Goal: Check status: Check status

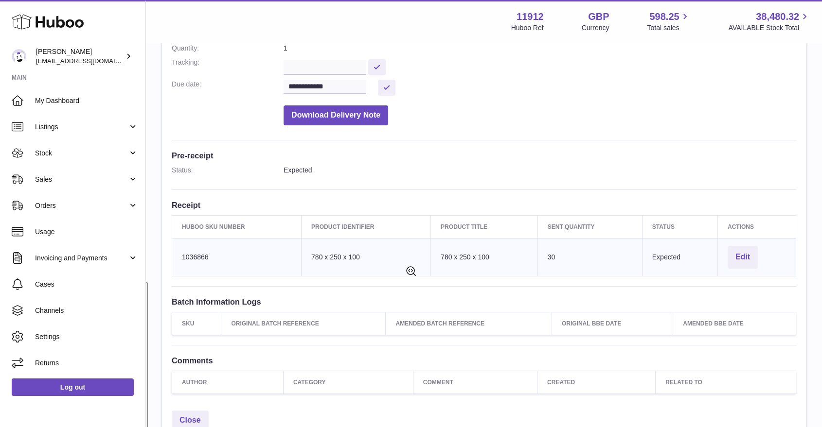
scroll to position [162, 0]
click at [51, 183] on span "Sales" at bounding box center [81, 179] width 93 height 9
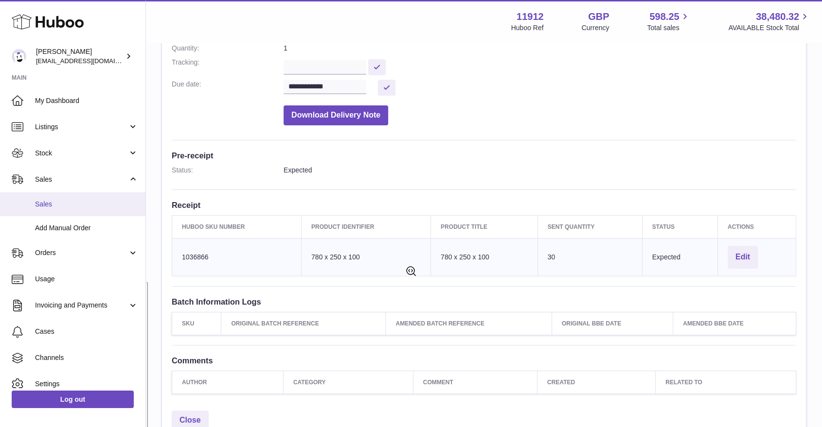
click at [51, 207] on span "Sales" at bounding box center [86, 204] width 103 height 9
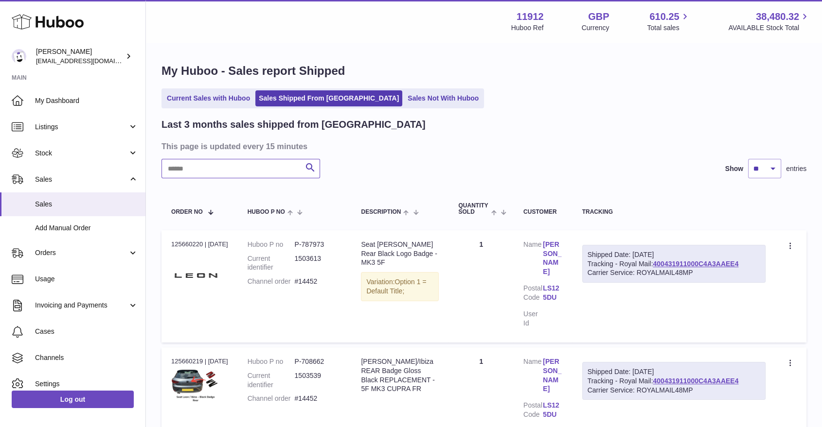
click at [209, 164] on input "text" at bounding box center [240, 168] width 158 height 19
type input "**********"
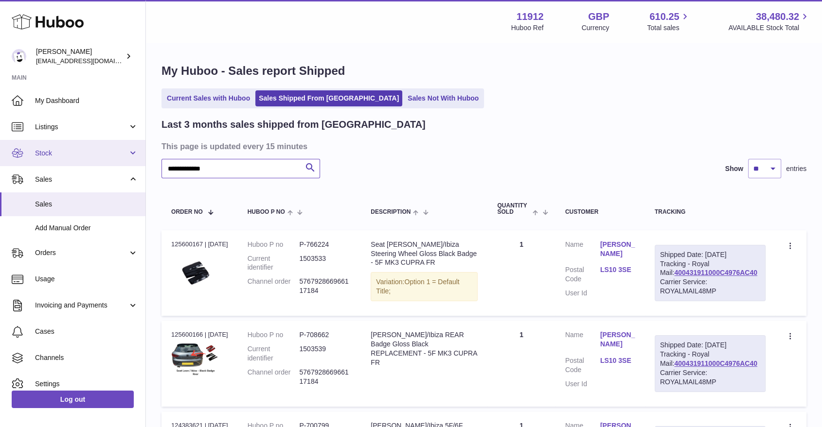
drag, startPoint x: 215, startPoint y: 170, endPoint x: 105, endPoint y: 156, distance: 110.8
click at [97, 159] on div "**********" at bounding box center [411, 292] width 822 height 585
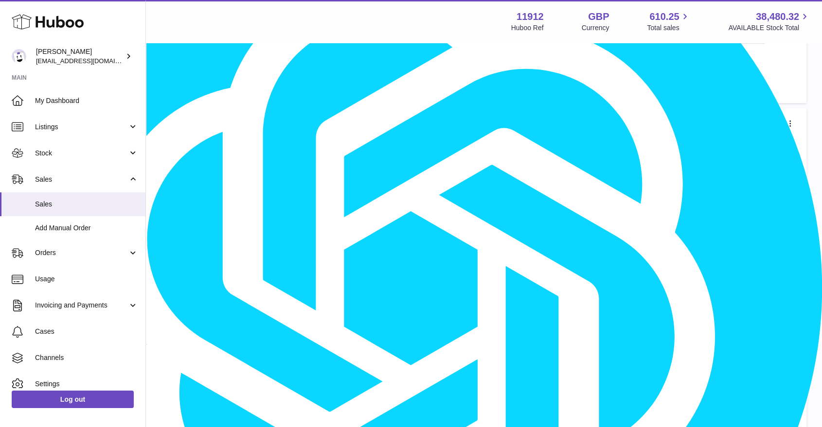
scroll to position [970, 0]
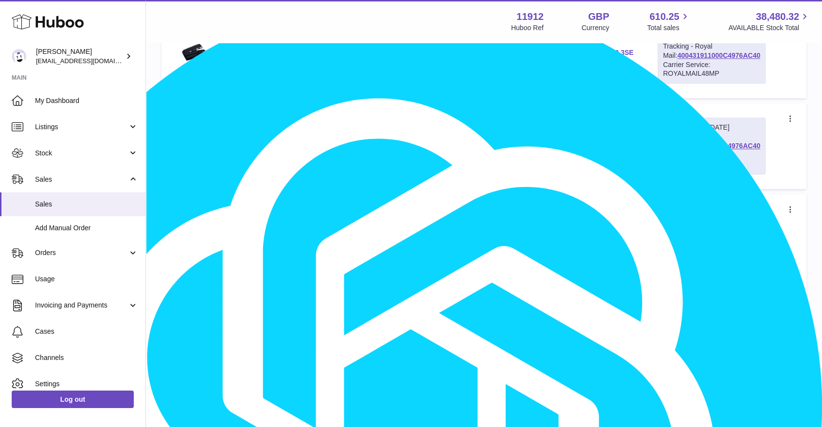
scroll to position [854, 0]
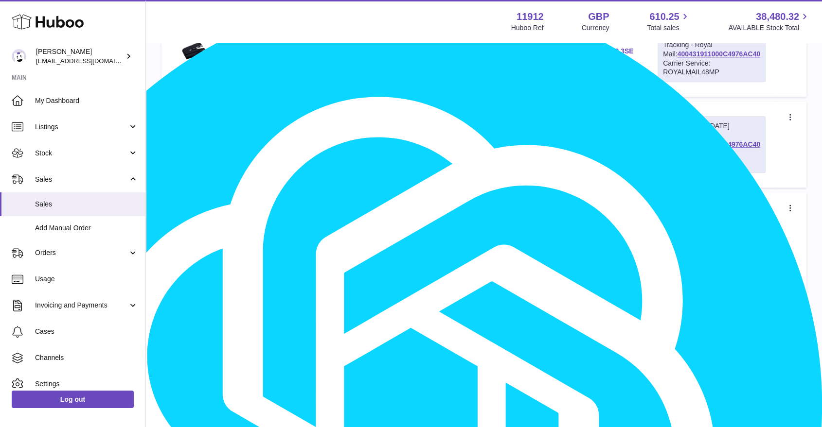
click at [674, 316] on link "3" at bounding box center [675, 307] width 18 height 18
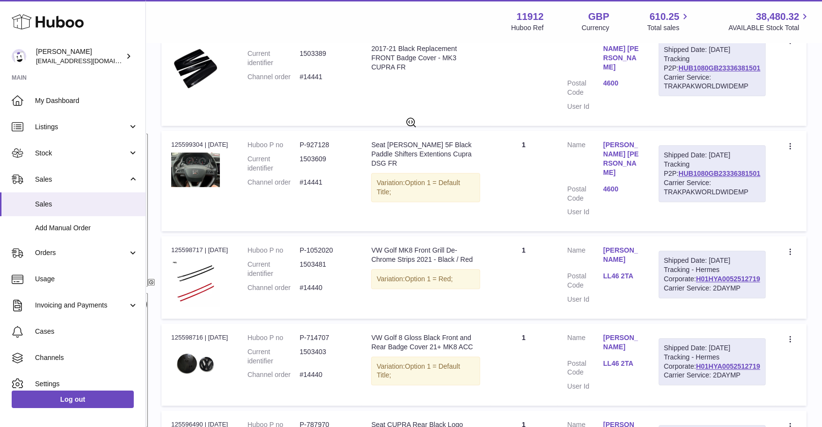
scroll to position [314, 0]
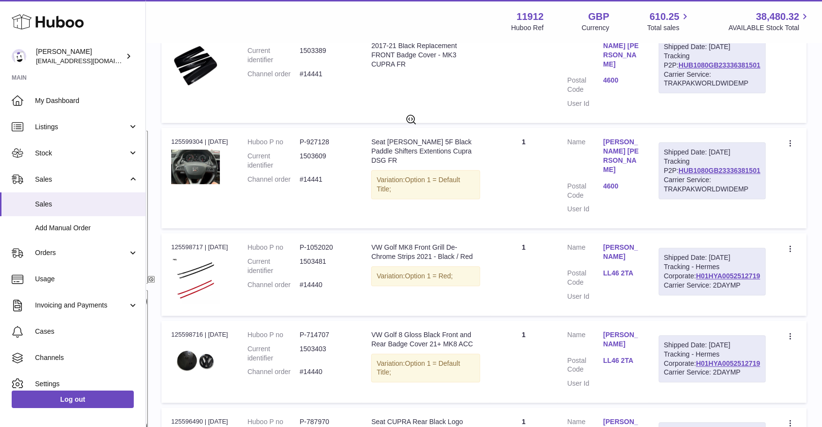
drag, startPoint x: 743, startPoint y: 271, endPoint x: 746, endPoint y: 277, distance: 6.8
type textarea "**********"
click at [746, 277] on div "Shipped Date: 29th Sep 2025 Tracking - Hermes Corporate: H01HYA0052512719 Carri…" at bounding box center [711, 272] width 107 height 48
copy div "H01HYA0052512719"
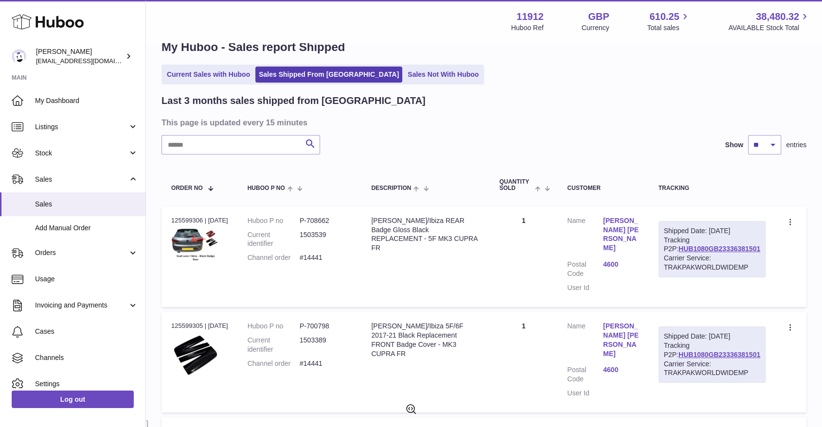
scroll to position [0, 0]
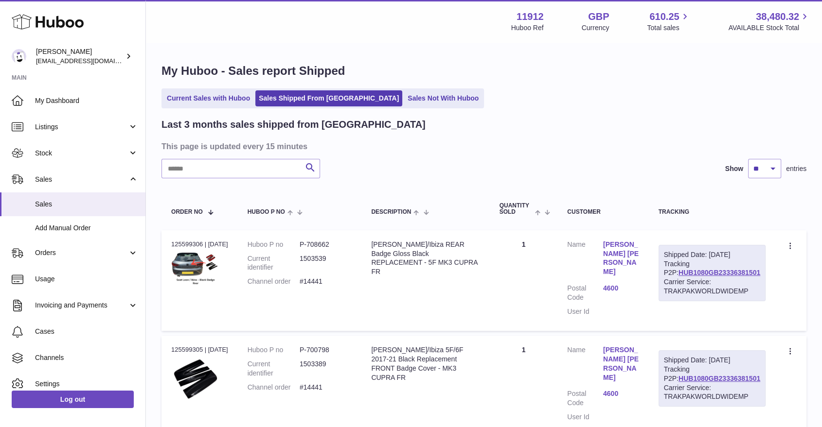
click at [408, 90] on ul "Current Sales with Huboo Sales Shipped From Huboo Sales Not With Huboo" at bounding box center [322, 98] width 322 height 20
click at [408, 92] on link "Sales Not With Huboo" at bounding box center [443, 98] width 78 height 16
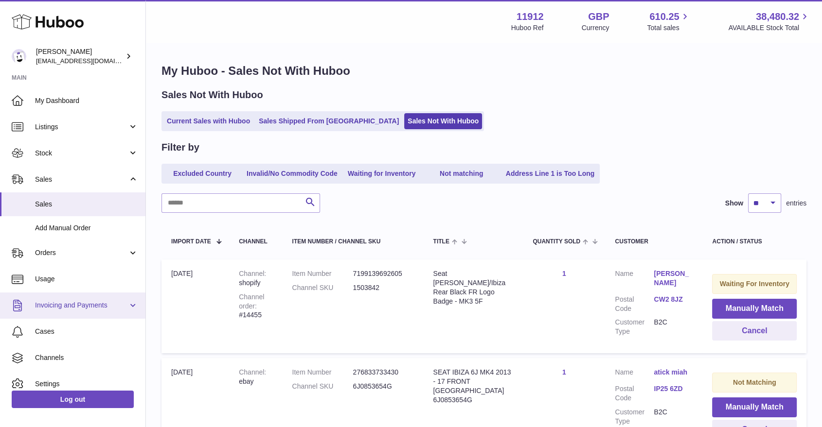
click at [86, 307] on span "Invoicing and Payments" at bounding box center [81, 305] width 93 height 9
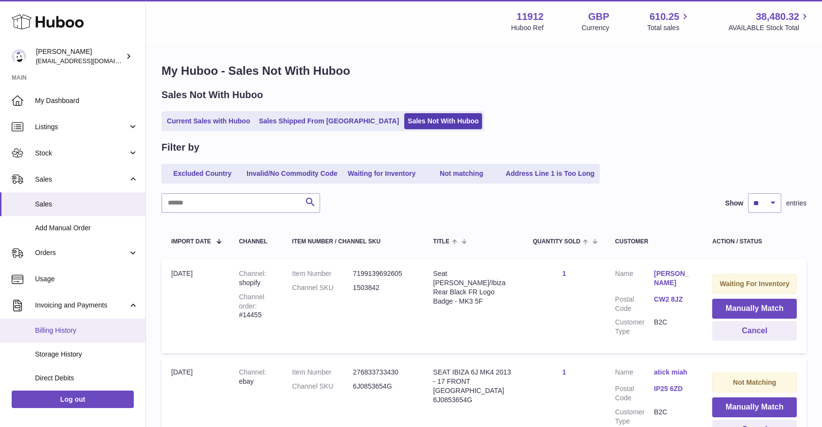
click at [67, 332] on span "Billing History" at bounding box center [86, 330] width 103 height 9
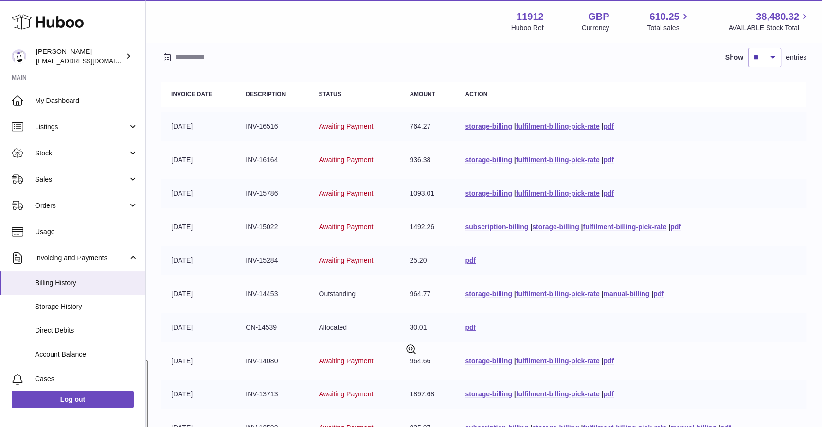
scroll to position [204, 0]
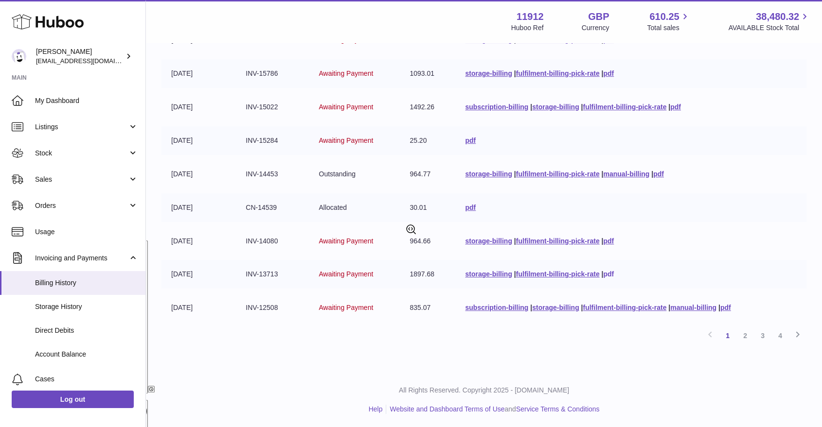
click at [609, 273] on link "pdf" at bounding box center [608, 274] width 11 height 8
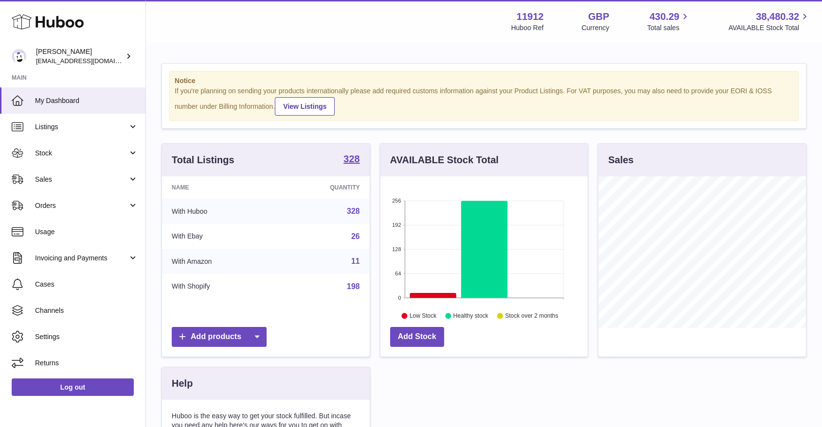
scroll to position [152, 208]
click at [73, 151] on span "Stock" at bounding box center [81, 153] width 93 height 9
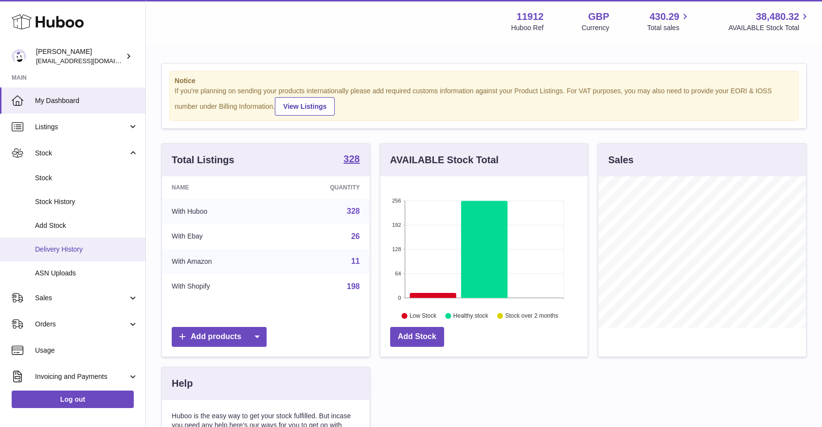
click at [62, 255] on link "Delivery History" at bounding box center [72, 250] width 145 height 24
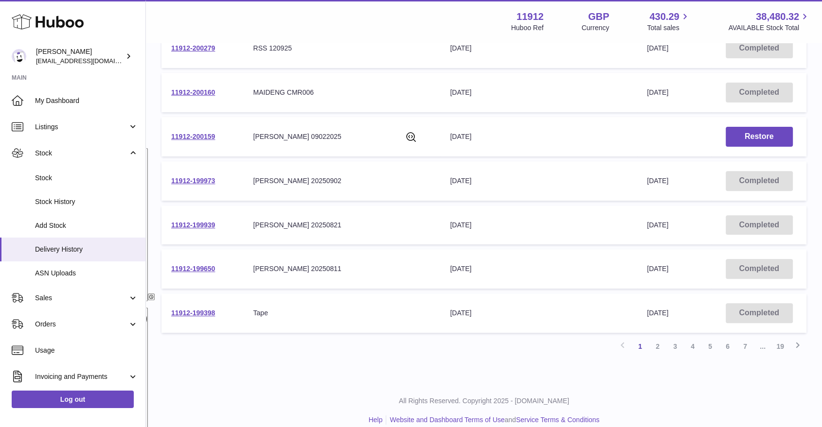
scroll to position [307, 0]
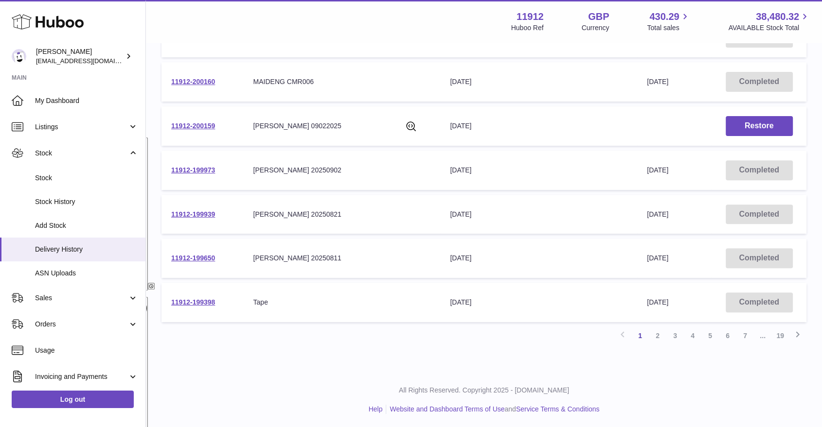
click at [661, 334] on link "2" at bounding box center [658, 336] width 18 height 18
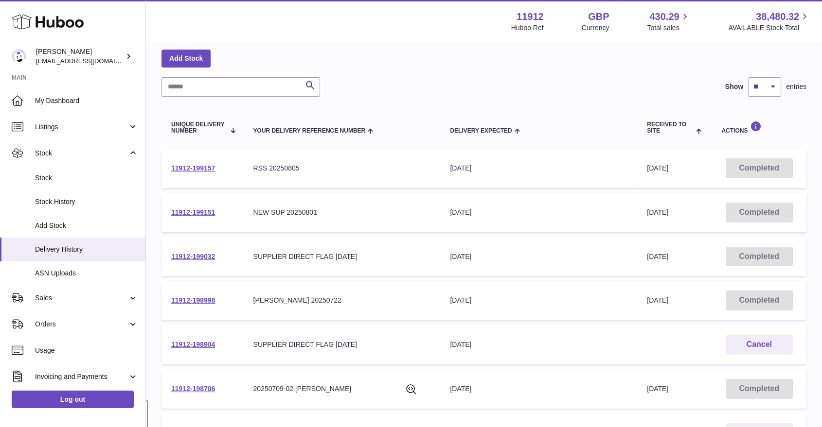
scroll to position [98, 0]
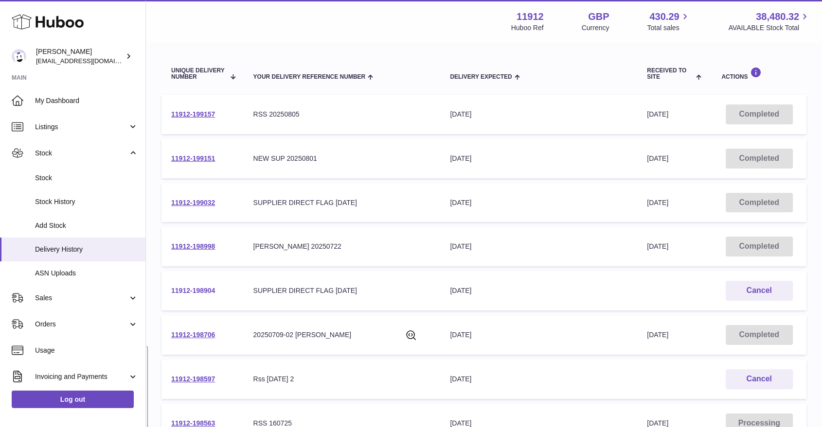
click at [200, 294] on link "11912-198904" at bounding box center [193, 291] width 44 height 8
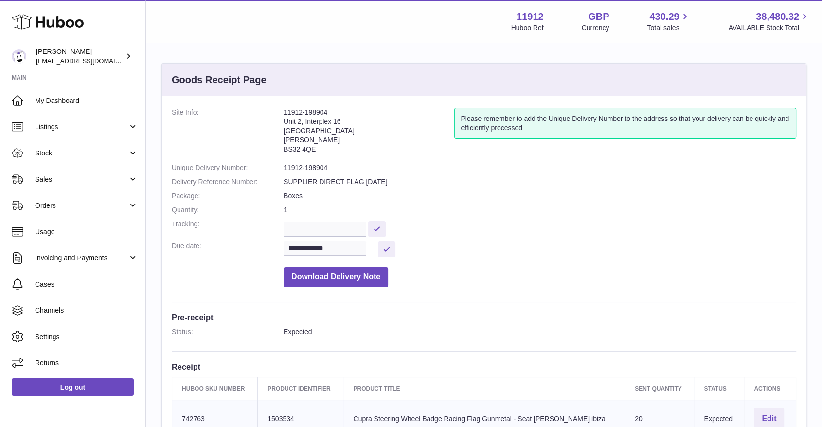
drag, startPoint x: 326, startPoint y: 151, endPoint x: 282, endPoint y: 149, distance: 44.3
type textarea "**********"
click at [282, 149] on dl "**********" at bounding box center [484, 200] width 624 height 184
click at [321, 154] on address "11912-198904 Unit 2, Interplex 16 Ash Ridge Road Bradley Stoke BS32 4QE" at bounding box center [368, 133] width 171 height 51
drag, startPoint x: 321, startPoint y: 153, endPoint x: 288, endPoint y: 153, distance: 33.1
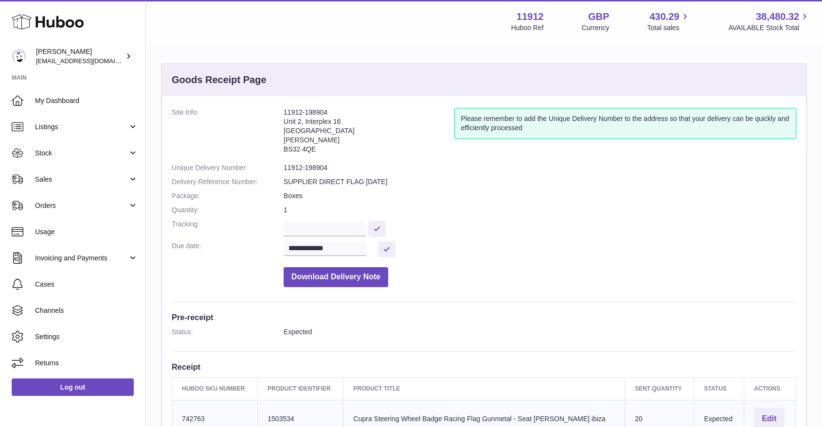
click at [288, 153] on address "11912-198904 Unit 2, Interplex 16 Ash Ridge Road Bradley Stoke BS32 4QE" at bounding box center [368, 133] width 171 height 51
click at [329, 112] on address "11912-198904 Unit 2, Interplex 16 Ash Ridge Road Bradley Stoke BS32 4QE" at bounding box center [368, 133] width 171 height 51
drag, startPoint x: 329, startPoint y: 109, endPoint x: 281, endPoint y: 114, distance: 47.4
click at [281, 114] on dl "**********" at bounding box center [484, 200] width 624 height 184
copy dl "11912-198904"
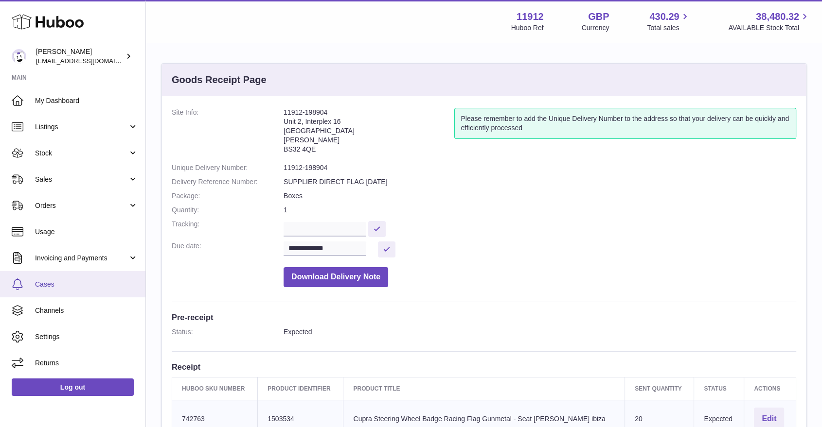
click at [59, 288] on span "Cases" at bounding box center [86, 284] width 103 height 9
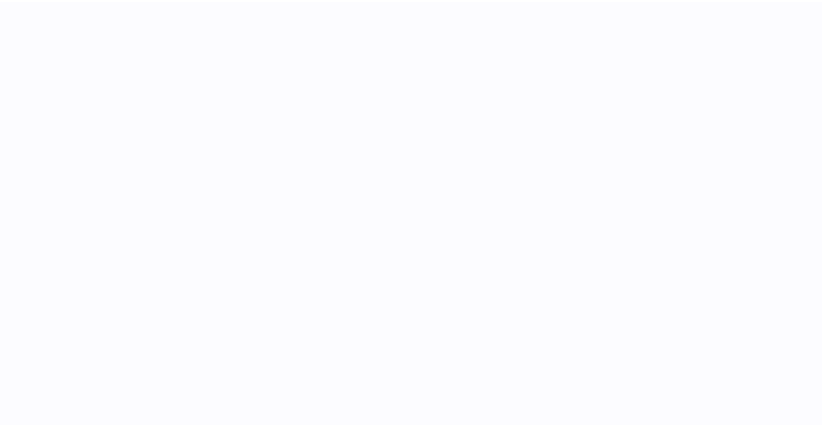
scroll to position [54, 0]
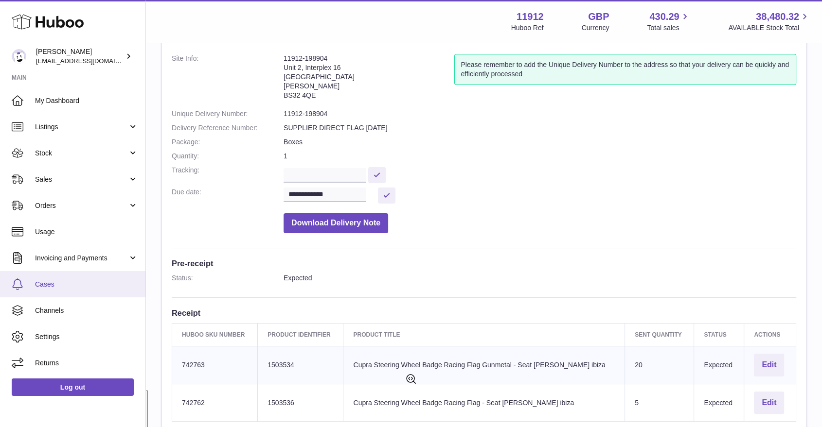
click at [54, 283] on span "Cases" at bounding box center [86, 284] width 103 height 9
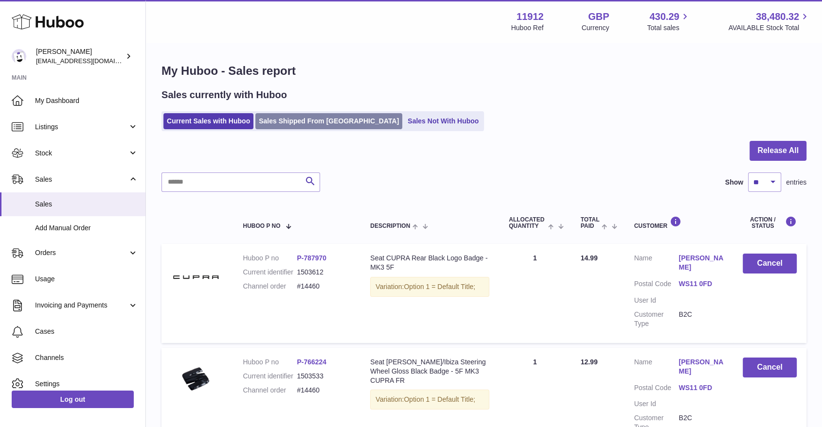
click at [314, 126] on link "Sales Shipped From [GEOGRAPHIC_DATA]" at bounding box center [328, 121] width 147 height 16
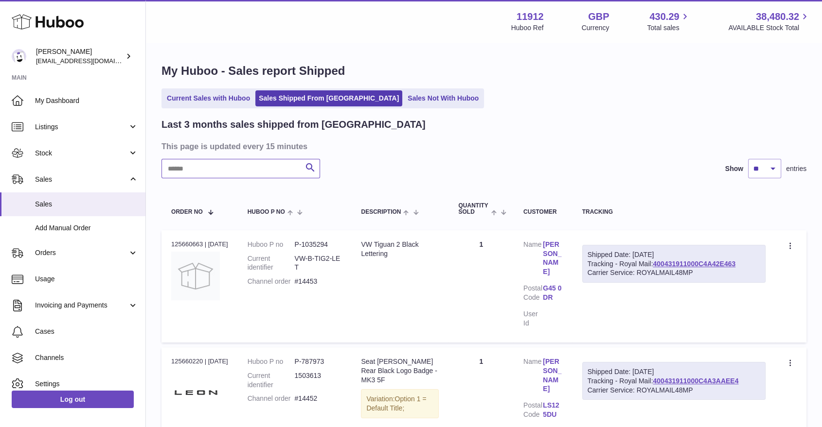
click at [261, 165] on input "text" at bounding box center [240, 168] width 158 height 19
type input "*****"
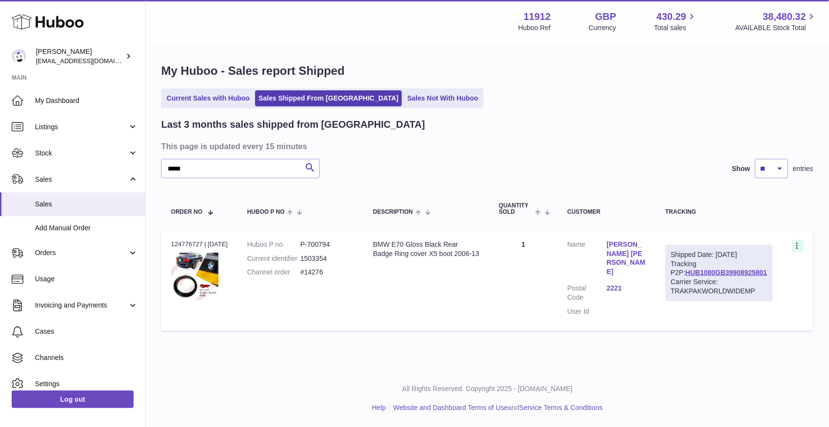
click at [795, 245] on icon at bounding box center [798, 247] width 11 height 10
click at [740, 292] on li "Duplicate Order" at bounding box center [755, 288] width 97 height 21
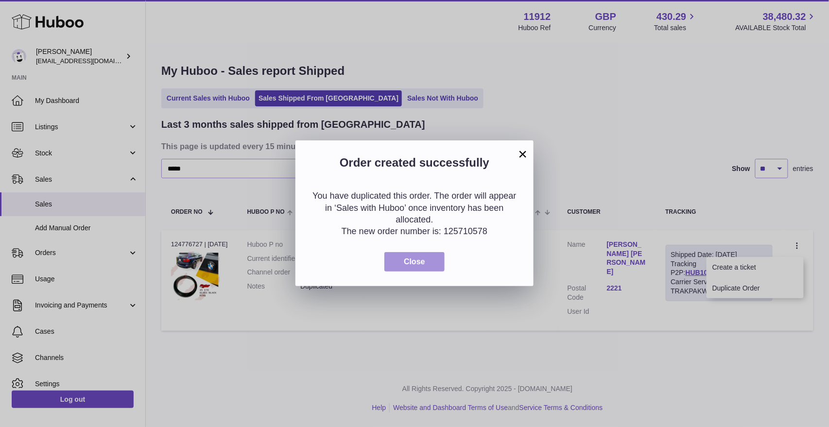
click at [400, 267] on button "Close" at bounding box center [415, 262] width 60 height 20
